Goal: Task Accomplishment & Management: Manage account settings

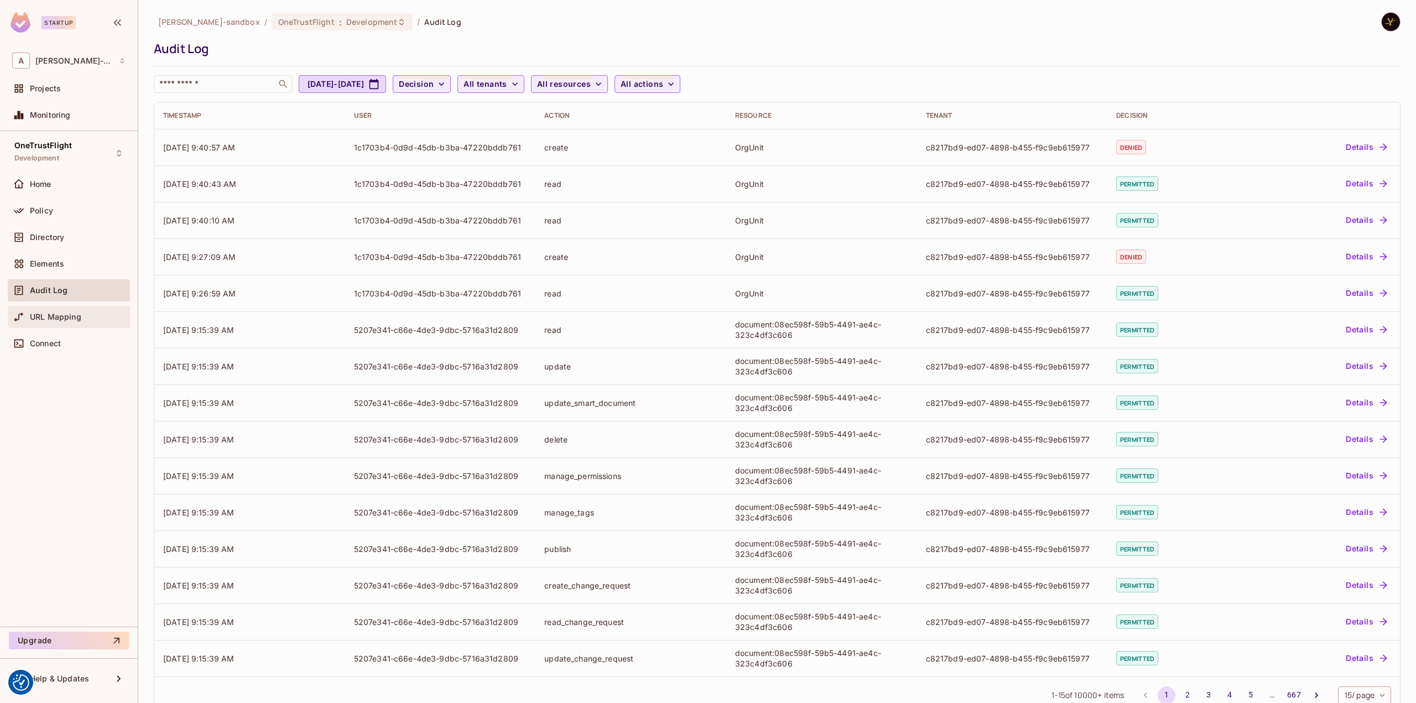
click at [103, 313] on div "URL Mapping" at bounding box center [78, 317] width 96 height 9
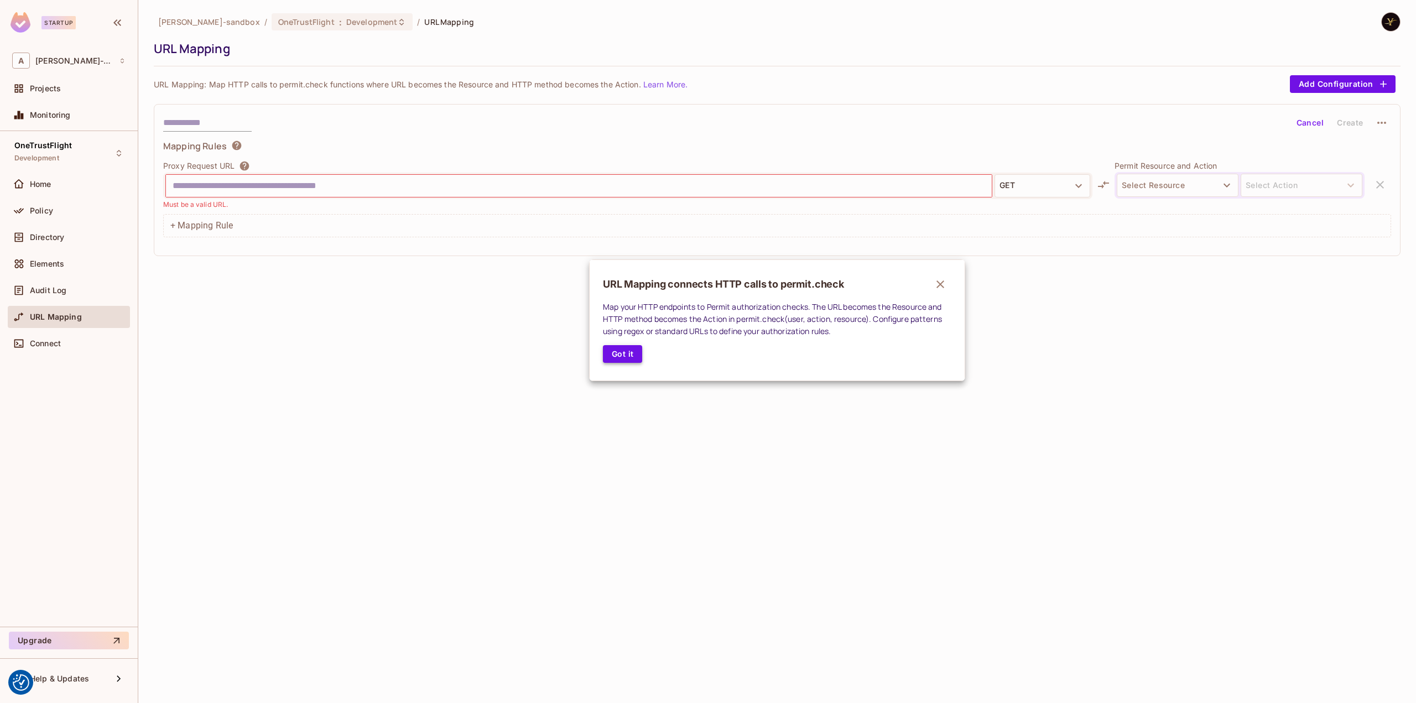
click at [614, 359] on button "Got it" at bounding box center [622, 354] width 39 height 18
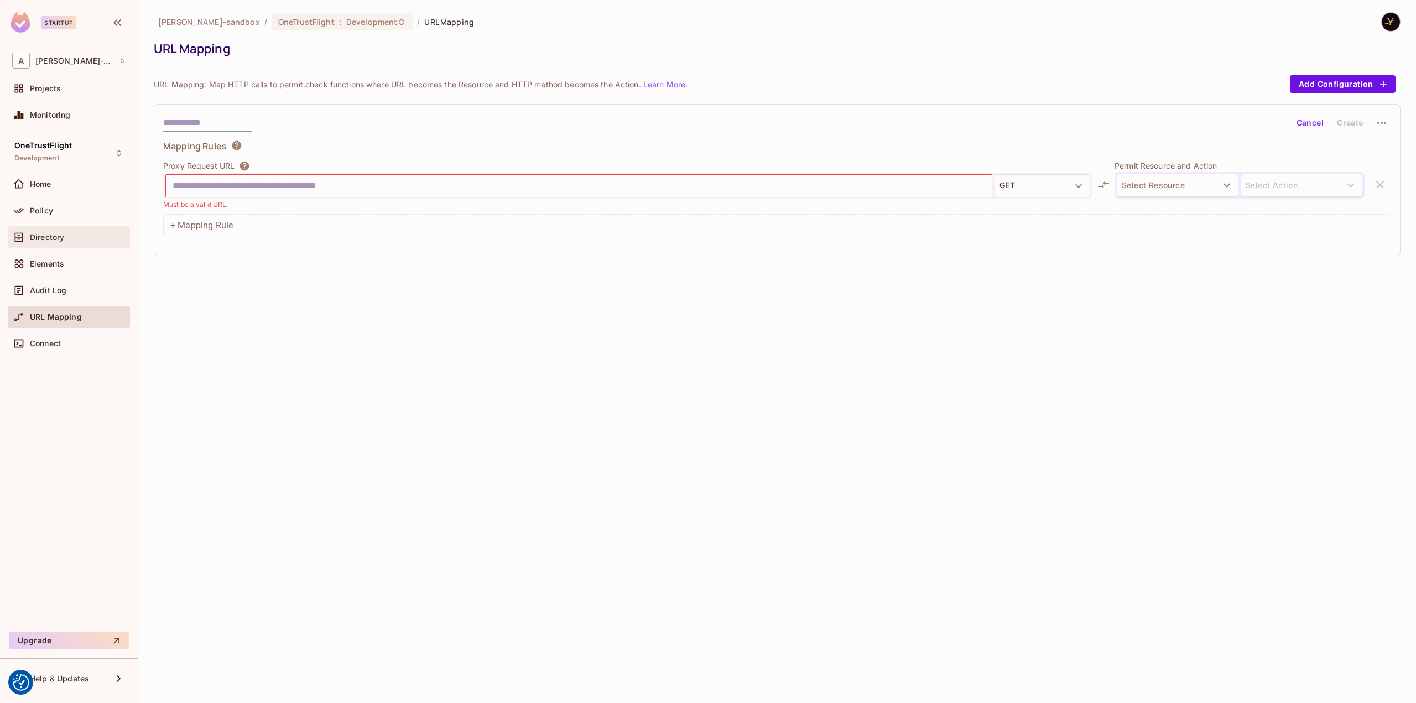
click at [93, 246] on div "Directory" at bounding box center [69, 237] width 122 height 22
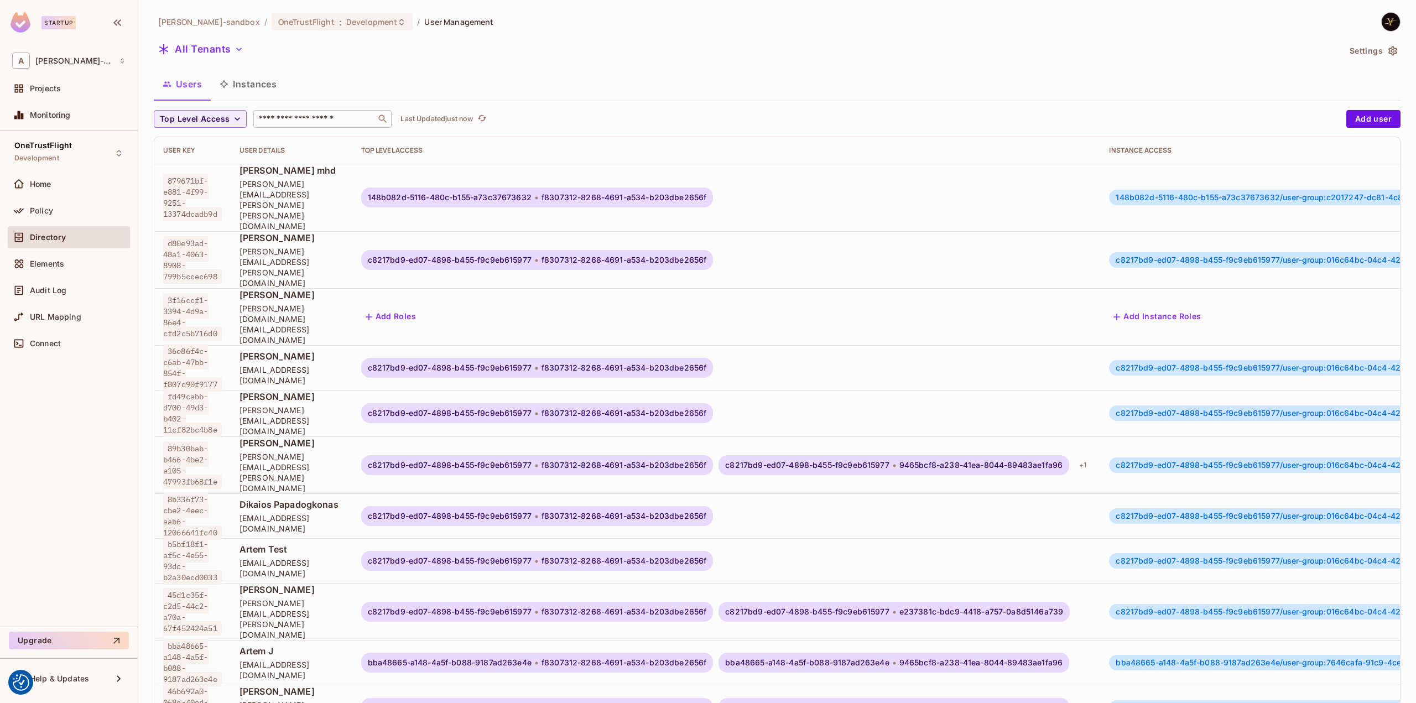
click at [324, 123] on input "text" at bounding box center [315, 118] width 116 height 11
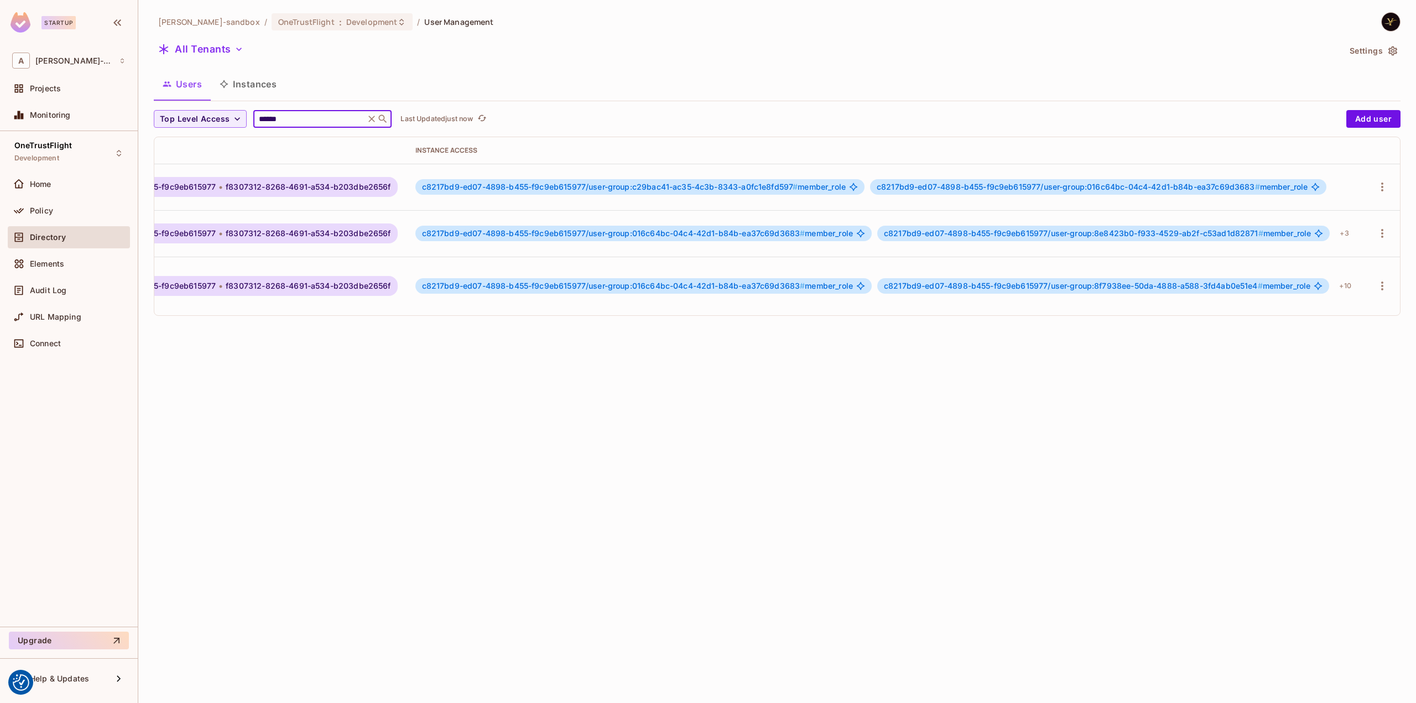
scroll to position [0, 363]
type input "******"
click at [1381, 187] on icon "button" at bounding box center [1382, 186] width 13 height 13
click at [1339, 255] on div "Edit Attributes" at bounding box center [1330, 259] width 55 height 11
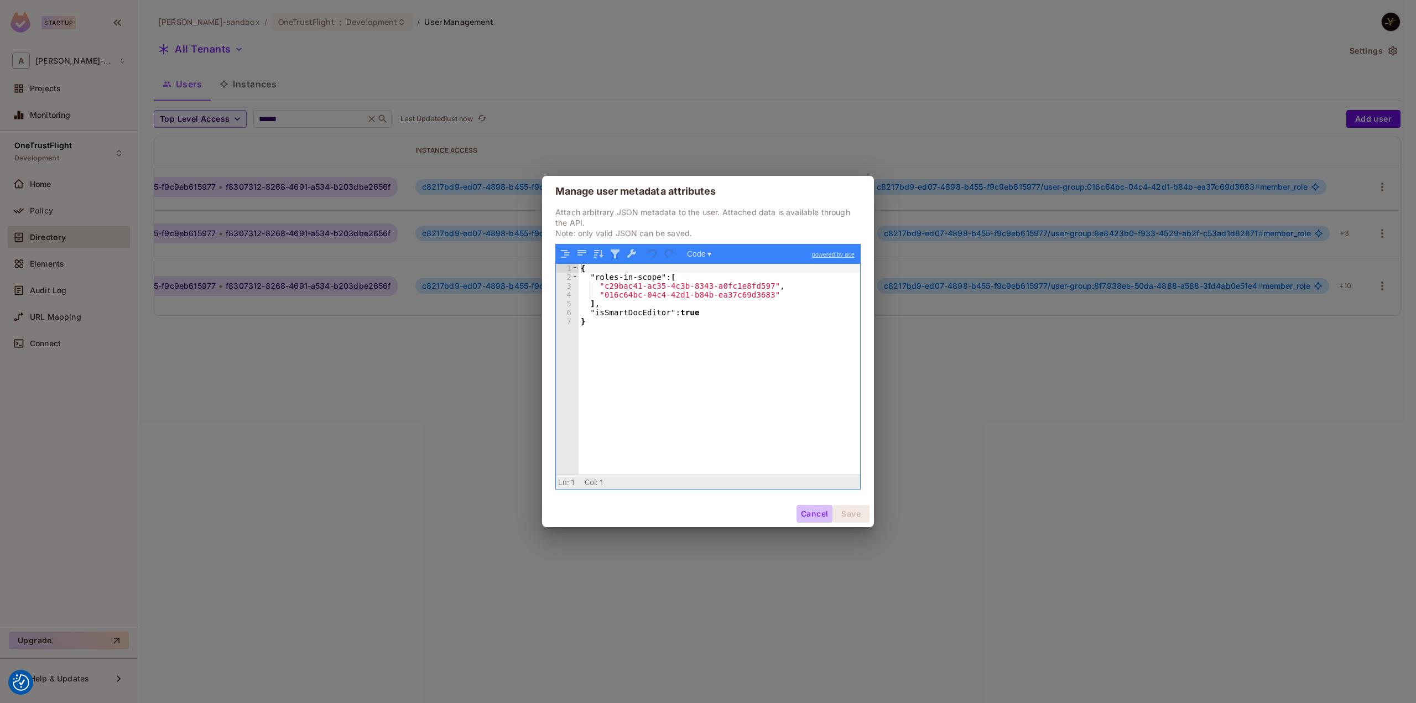
drag, startPoint x: 822, startPoint y: 515, endPoint x: 830, endPoint y: 496, distance: 20.6
click at [822, 514] on button "Cancel" at bounding box center [815, 514] width 36 height 18
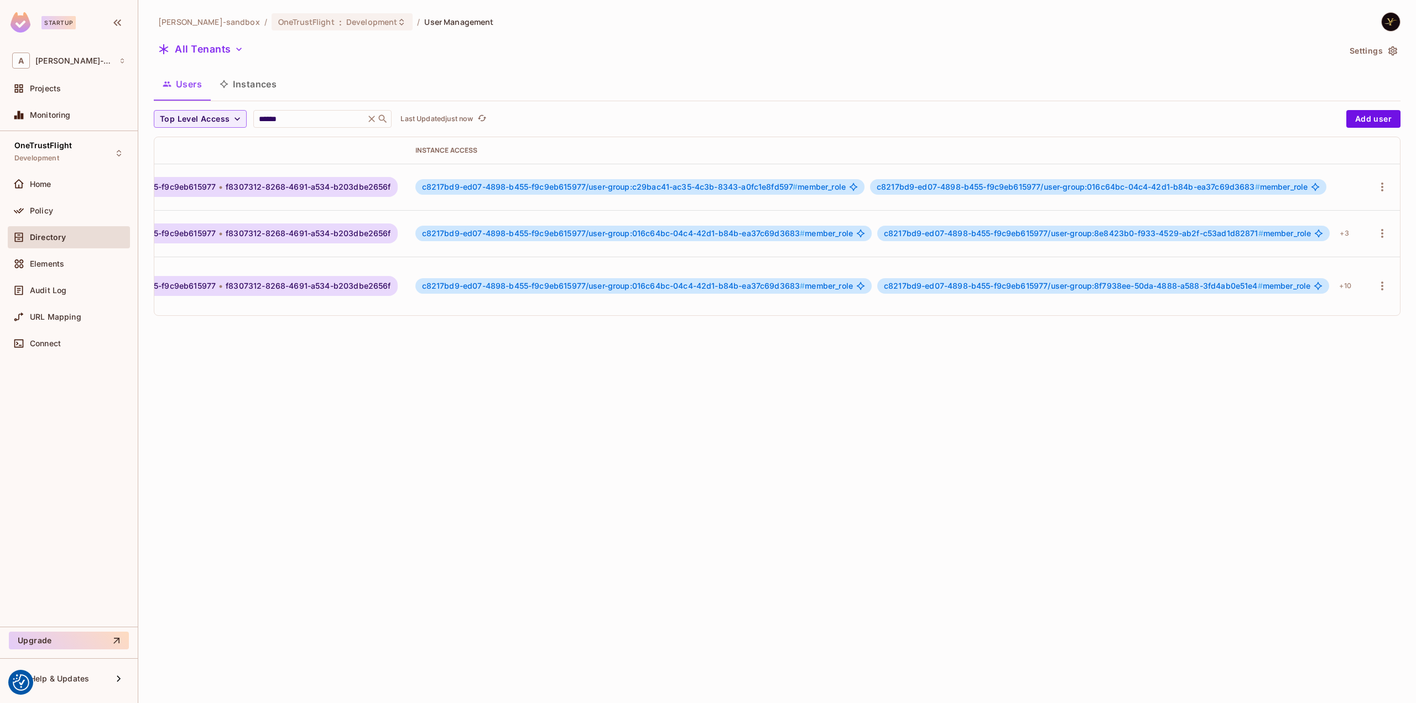
click at [602, 423] on div "alex-trustflight-sandbox / OneTrustFlight : Development / User Management All T…" at bounding box center [777, 351] width 1278 height 703
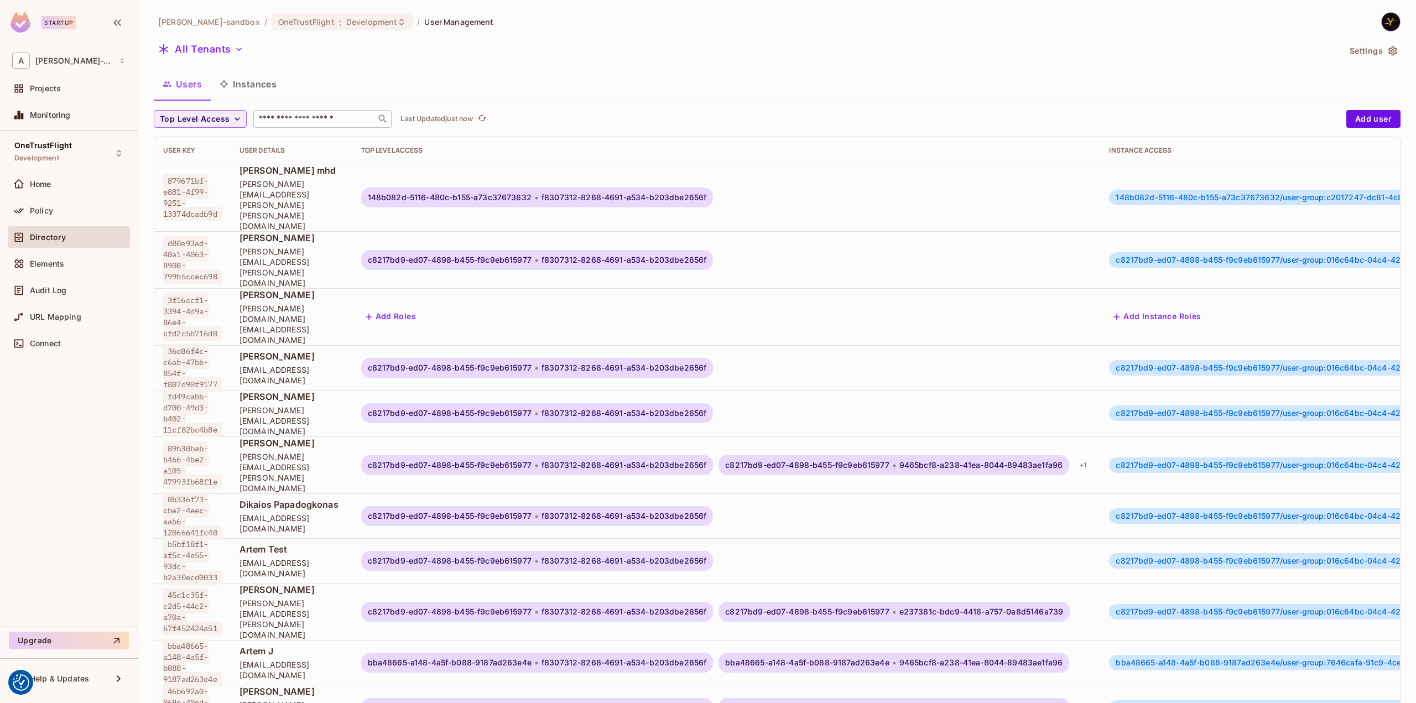
click at [291, 110] on div "​" at bounding box center [322, 119] width 138 height 18
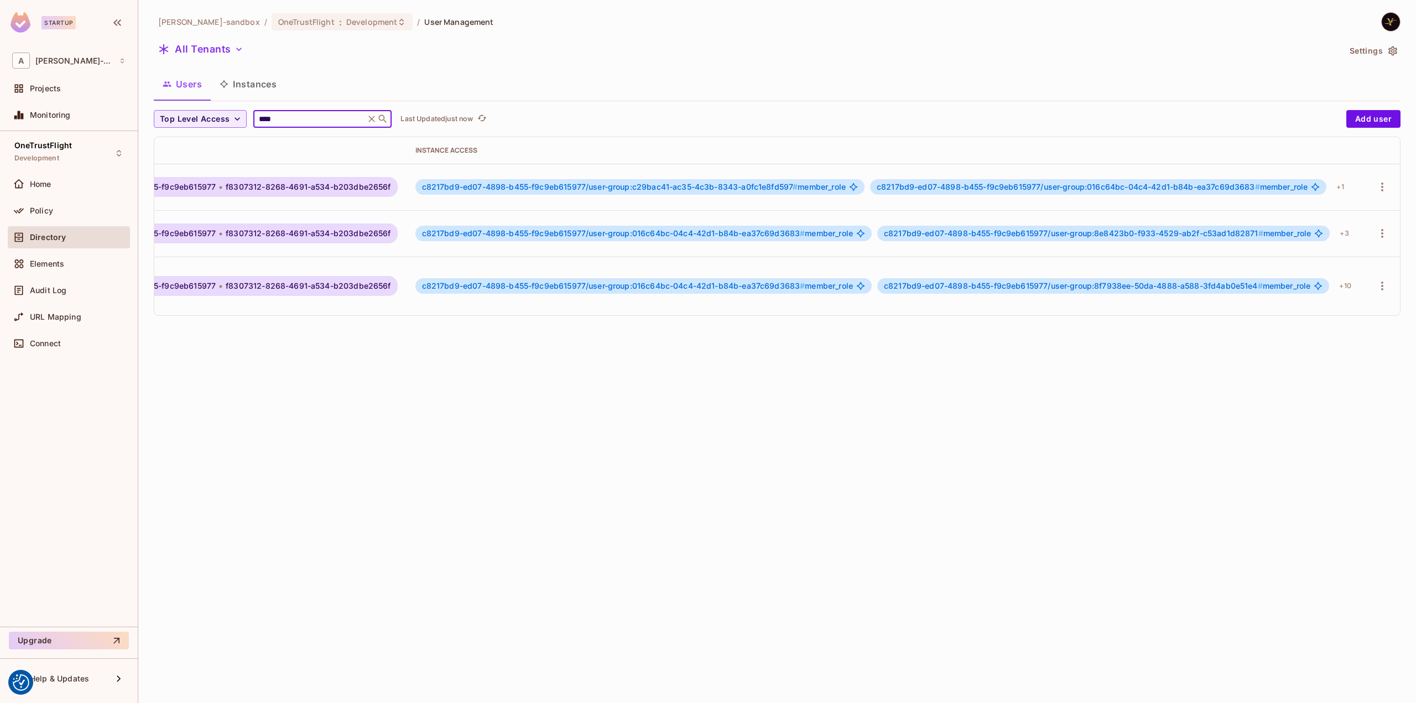
scroll to position [0, 363]
type input "****"
click at [1337, 179] on div "+ 1" at bounding box center [1340, 187] width 16 height 18
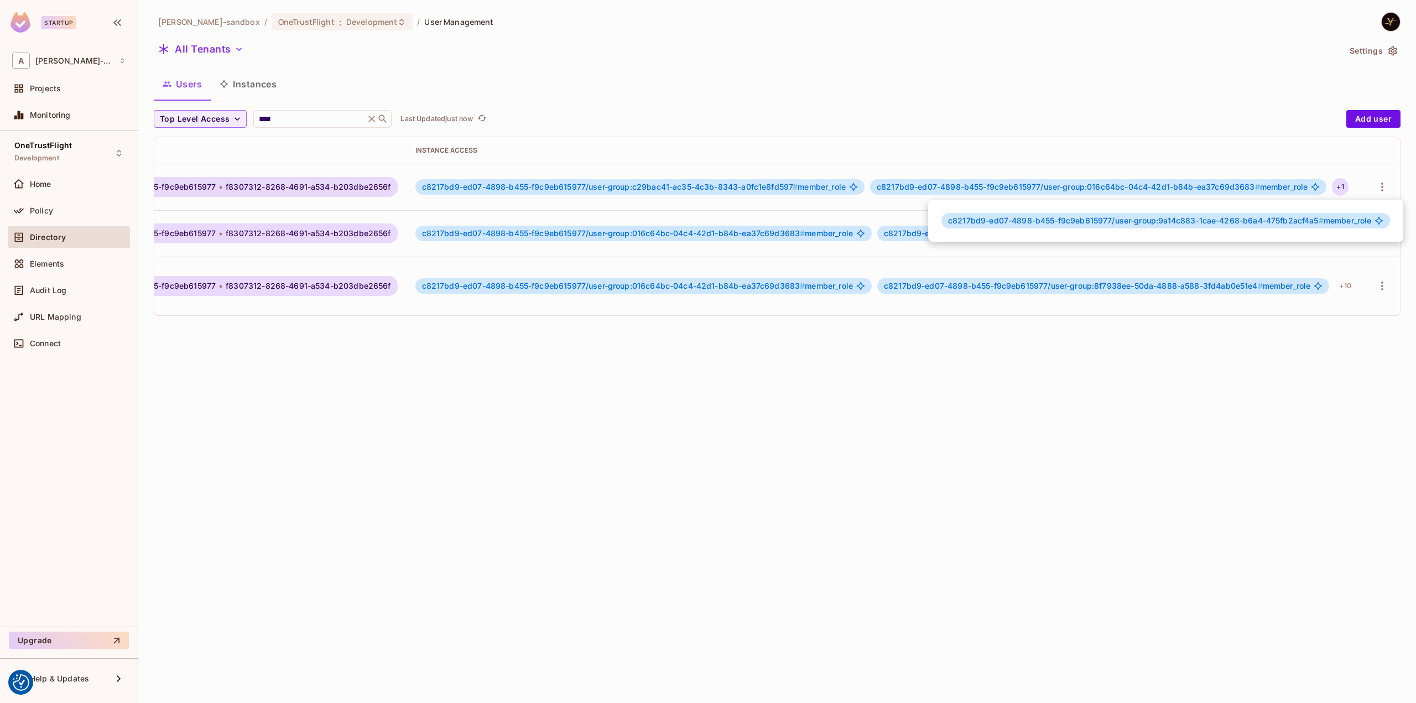
click at [1344, 175] on div at bounding box center [708, 351] width 1416 height 703
click at [1376, 188] on icon "button" at bounding box center [1382, 186] width 13 height 13
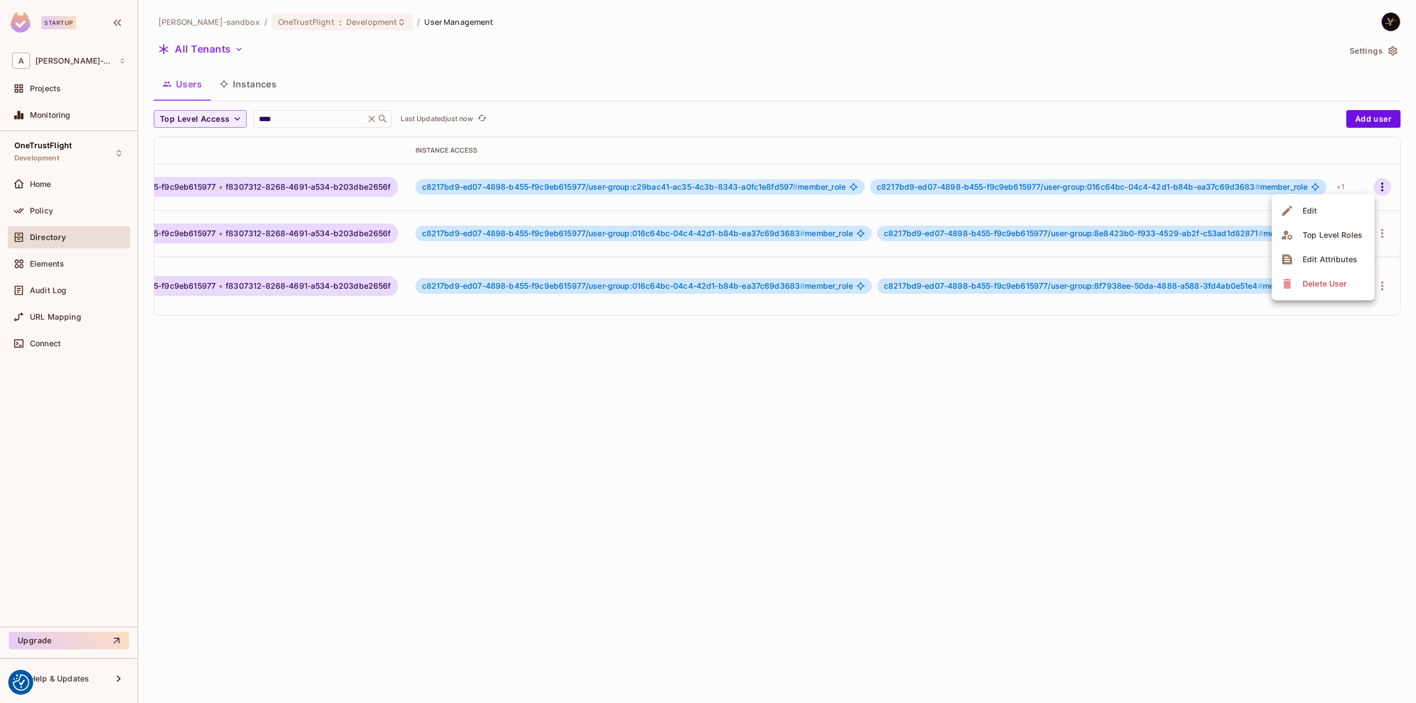
click at [1327, 255] on div "Edit Attributes" at bounding box center [1330, 259] width 55 height 11
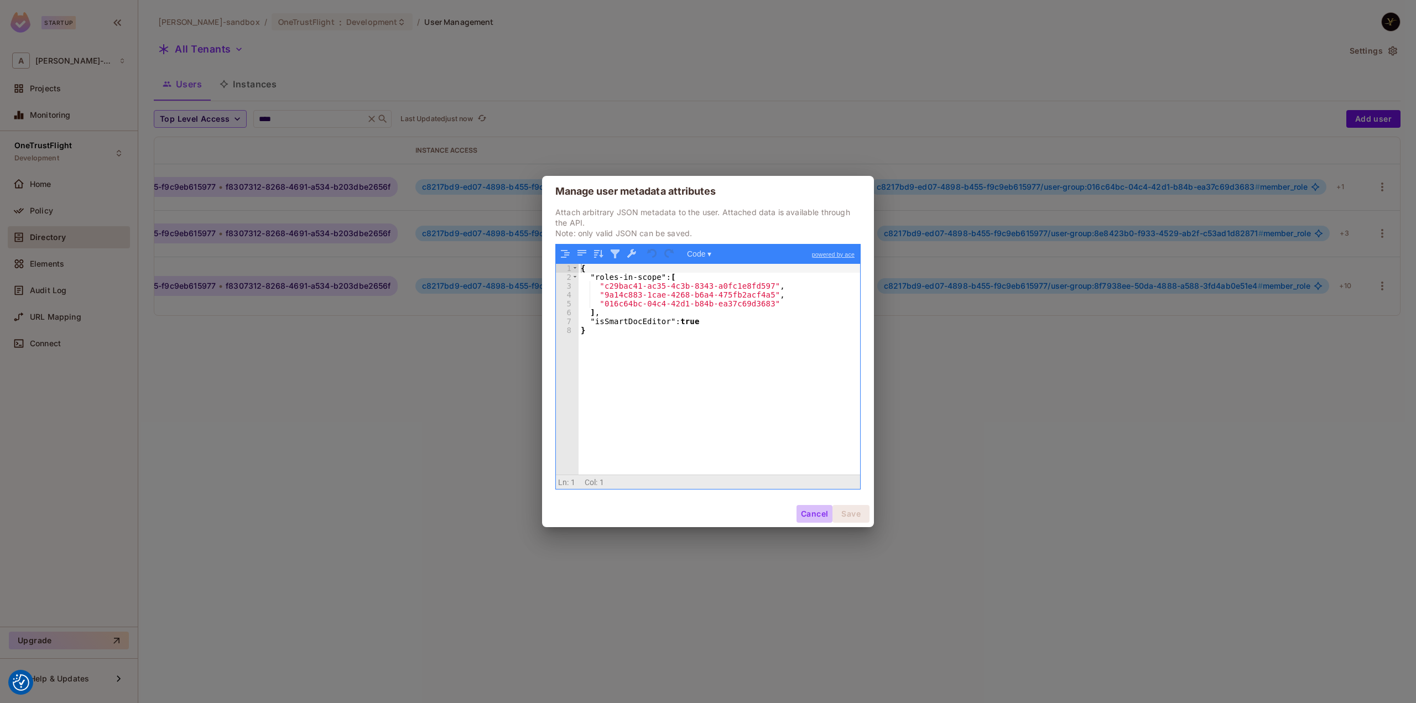
click at [830, 516] on button "Cancel" at bounding box center [815, 514] width 36 height 18
